Goal: Transaction & Acquisition: Subscribe to service/newsletter

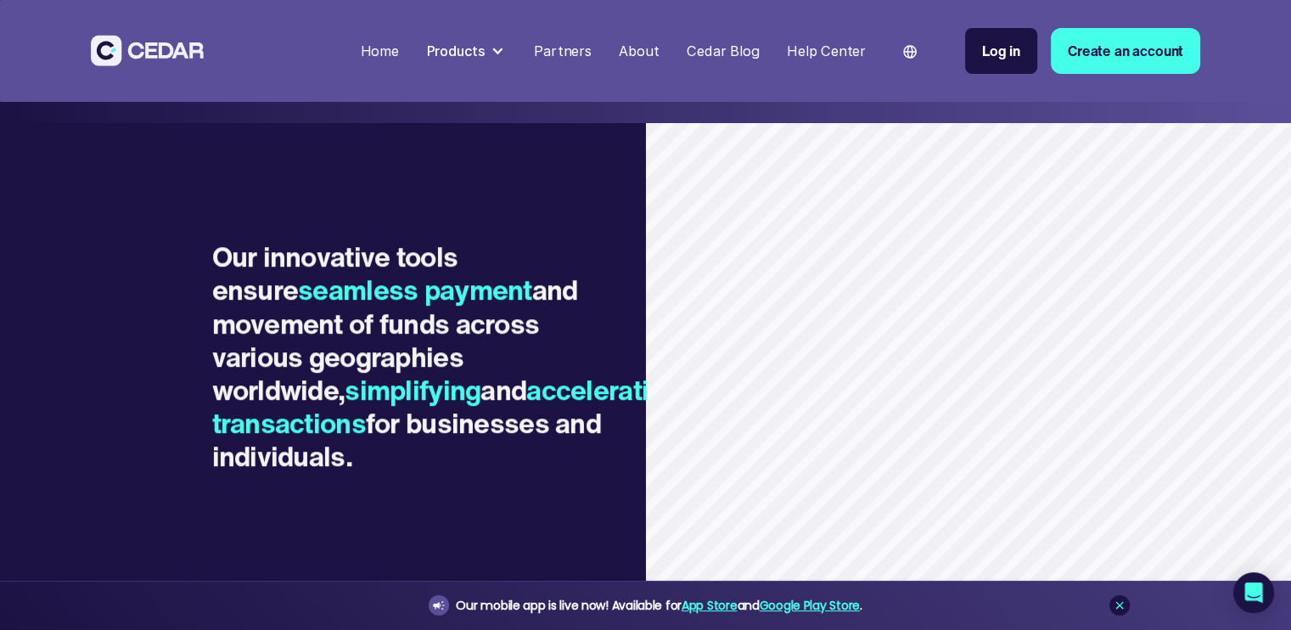
scroll to position [1198, 0]
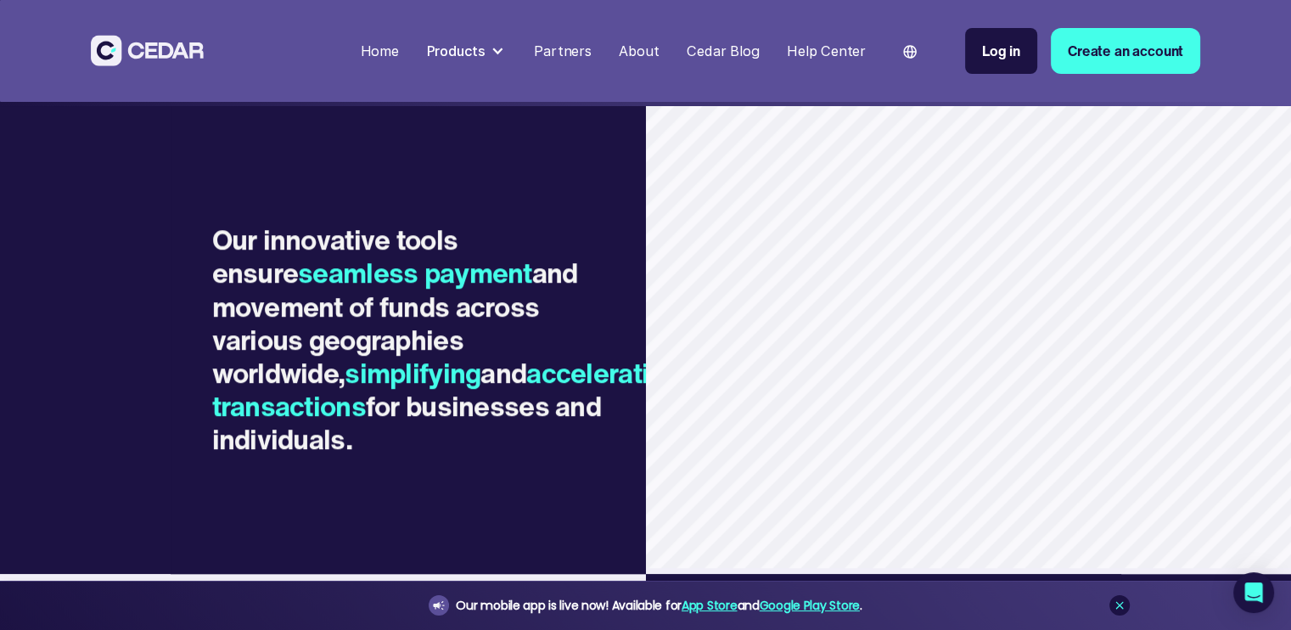
click at [1076, 67] on link "Create an account" at bounding box center [1124, 51] width 149 height 47
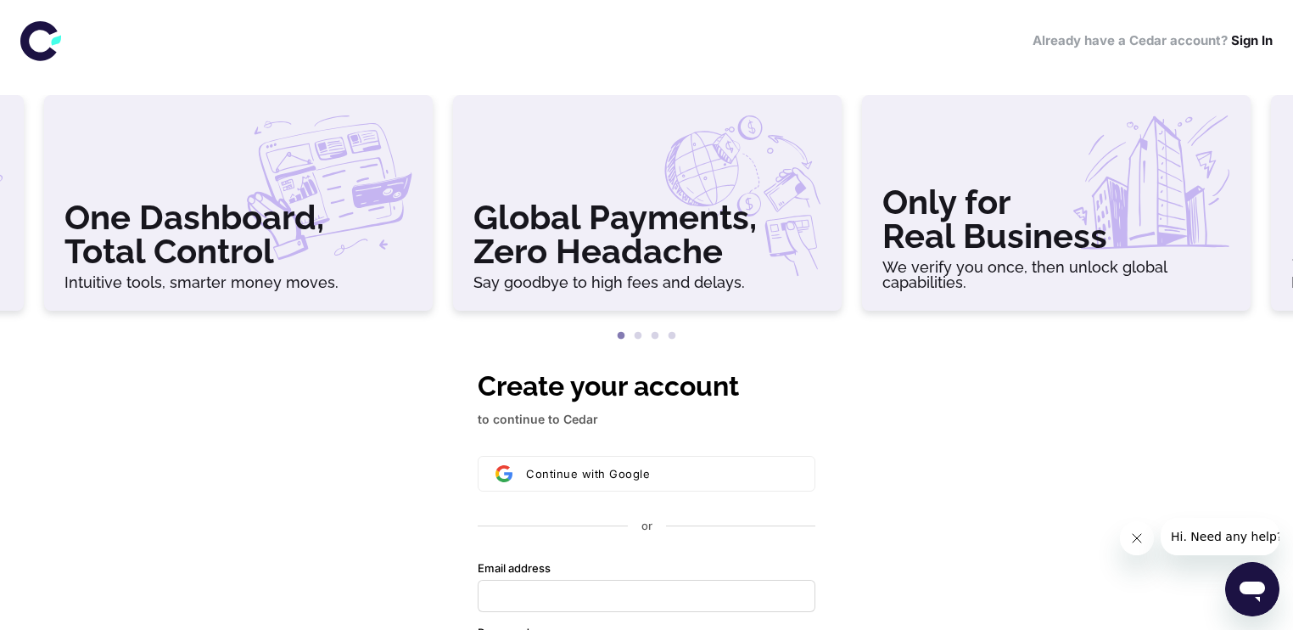
click at [954, 247] on h3 "Only for Real Business" at bounding box center [1056, 219] width 348 height 68
click at [1114, 332] on ul "1 2 3 4" at bounding box center [646, 333] width 1293 height 22
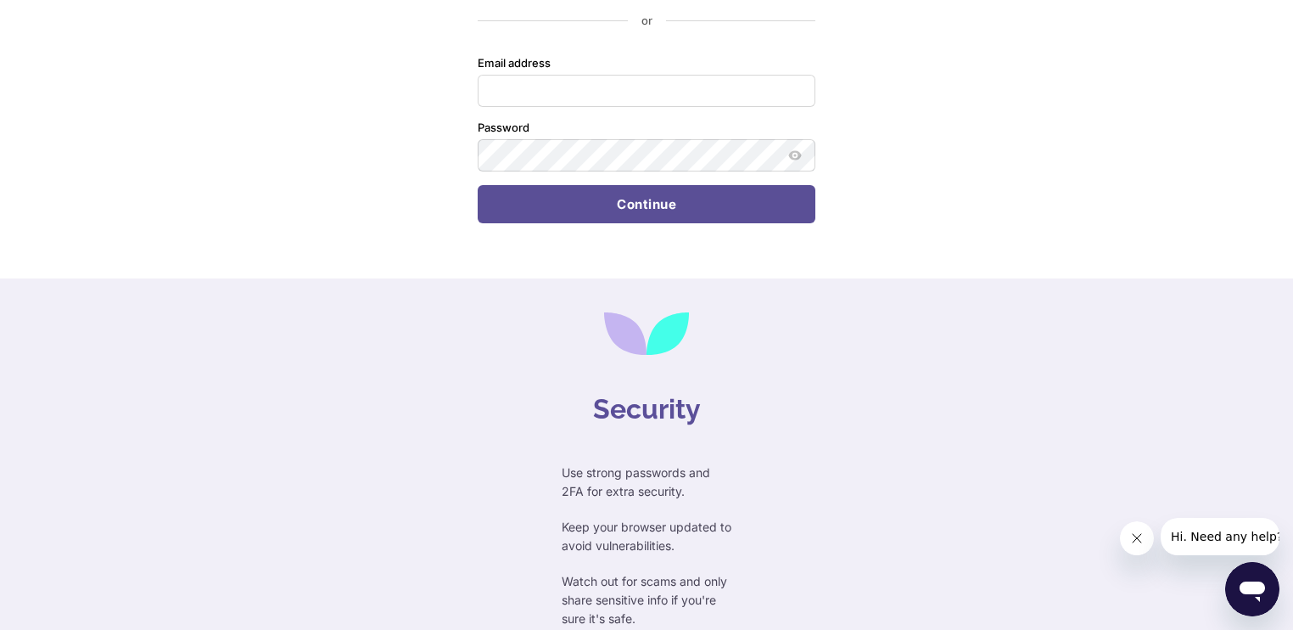
scroll to position [536, 0]
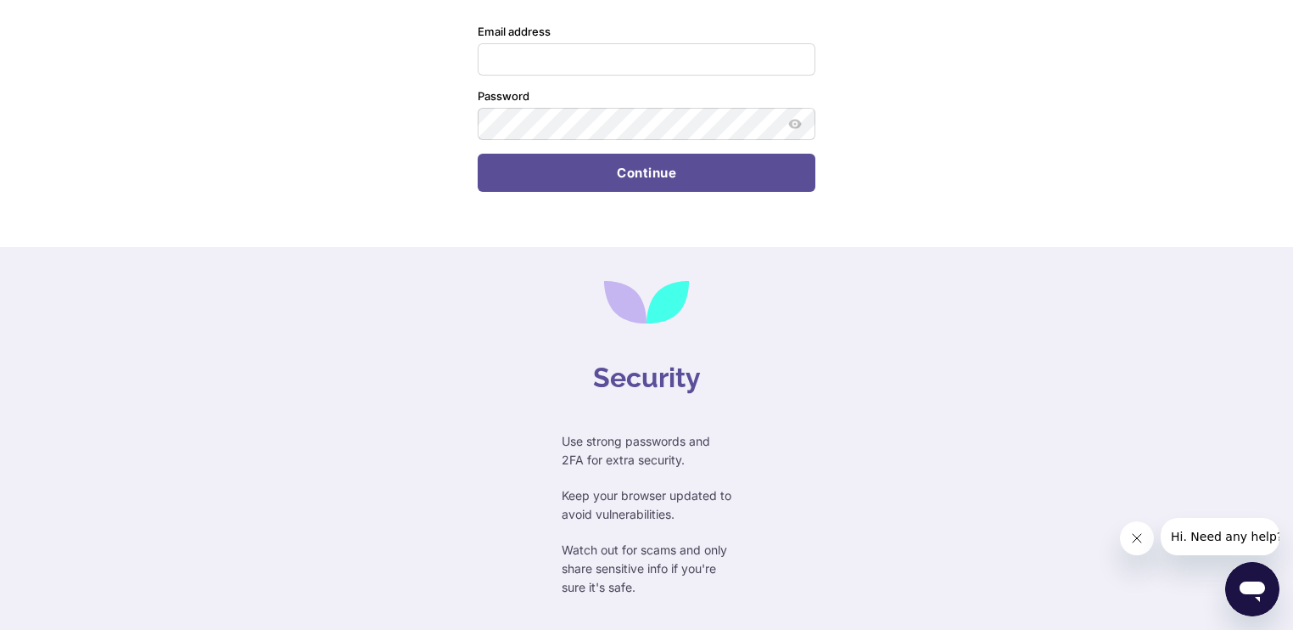
click at [822, 383] on div "Security Use strong passwords and 2FA for extra security. Keep your browser upd…" at bounding box center [646, 439] width 1293 height 384
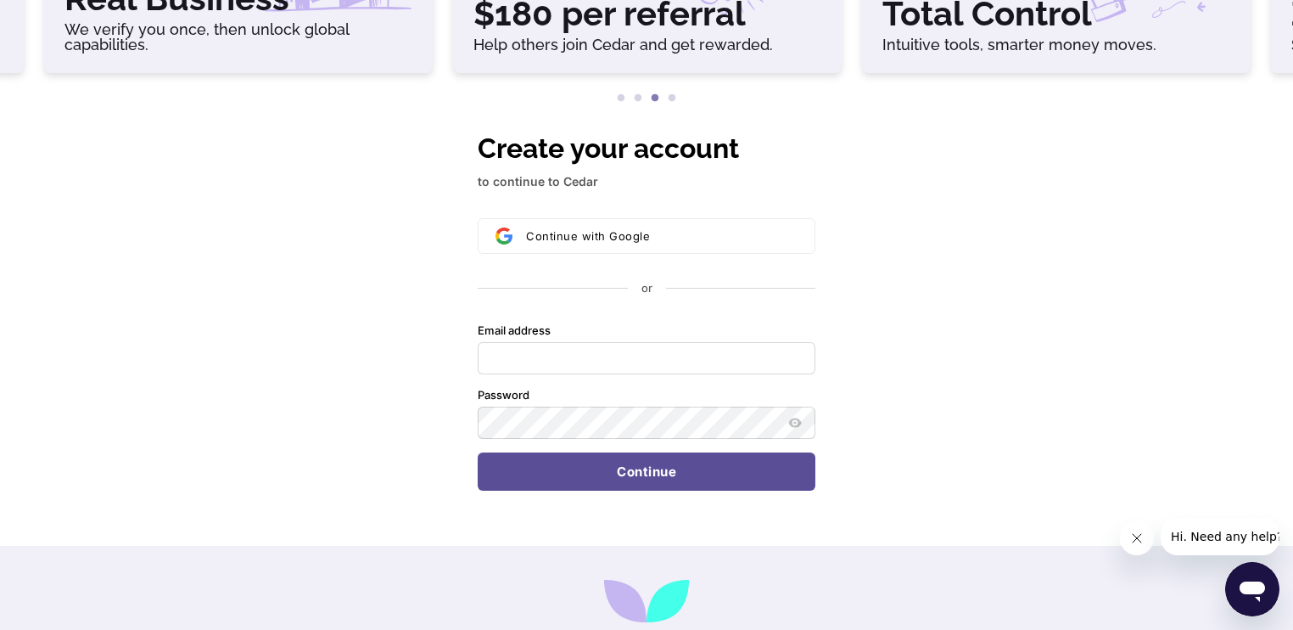
scroll to position [0, 0]
